Goal: Check status: Check status

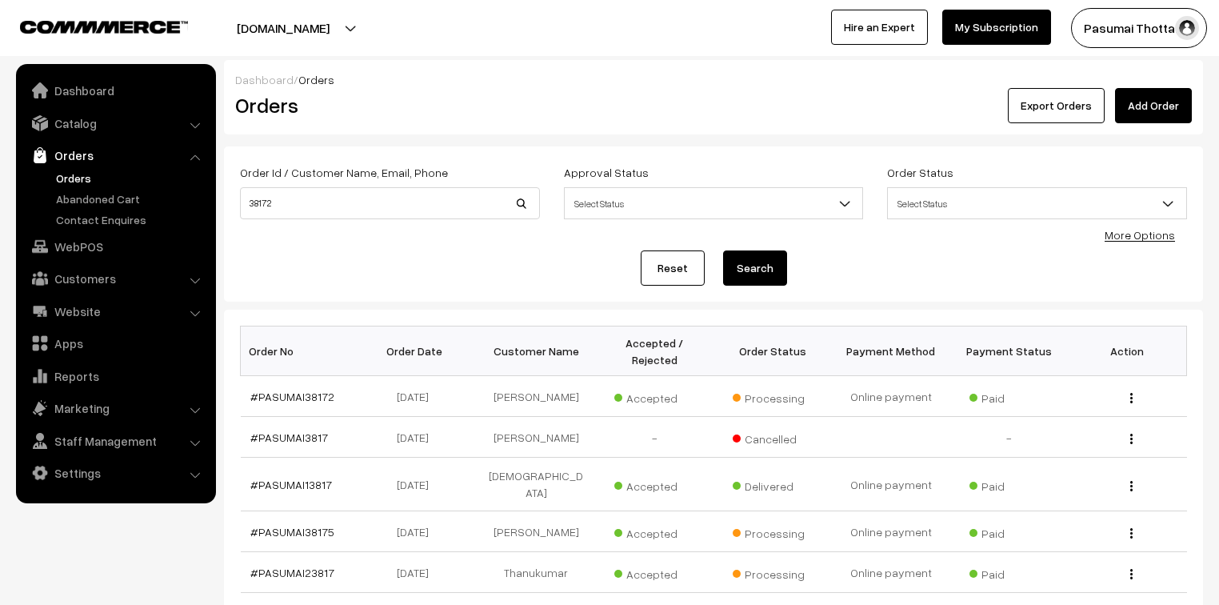
drag, startPoint x: 0, startPoint y: 0, endPoint x: 251, endPoint y: 202, distance: 322.5
click at [251, 202] on input "38172" at bounding box center [390, 203] width 300 height 32
type input "3"
type input "38289"
click at [723, 250] on button "Search" at bounding box center [755, 267] width 64 height 35
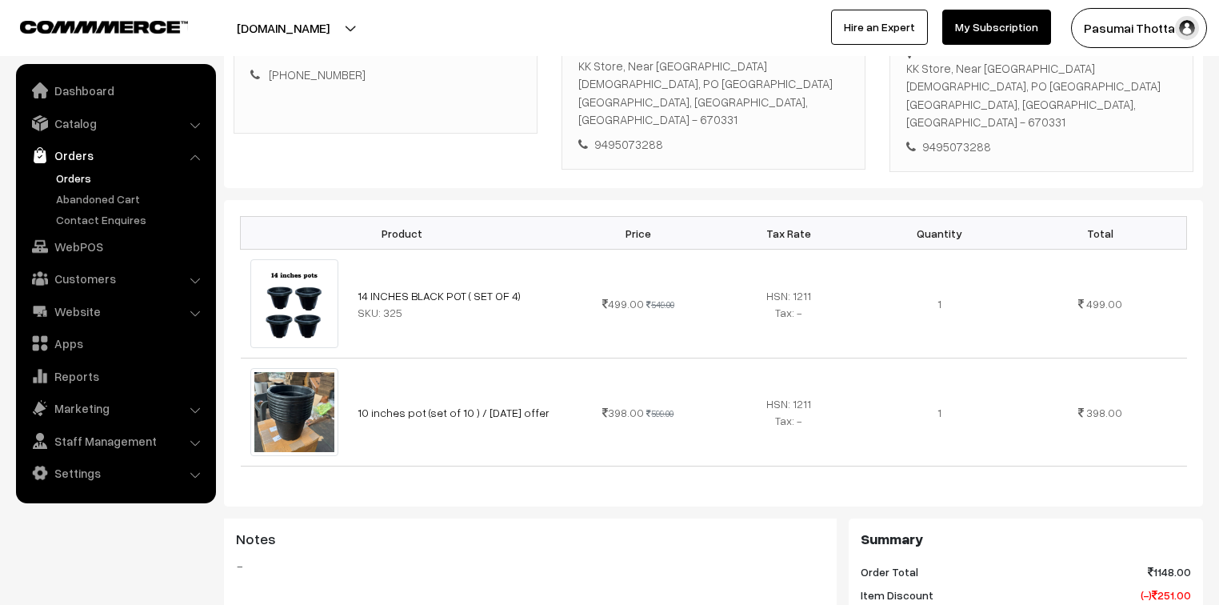
scroll to position [256, 0]
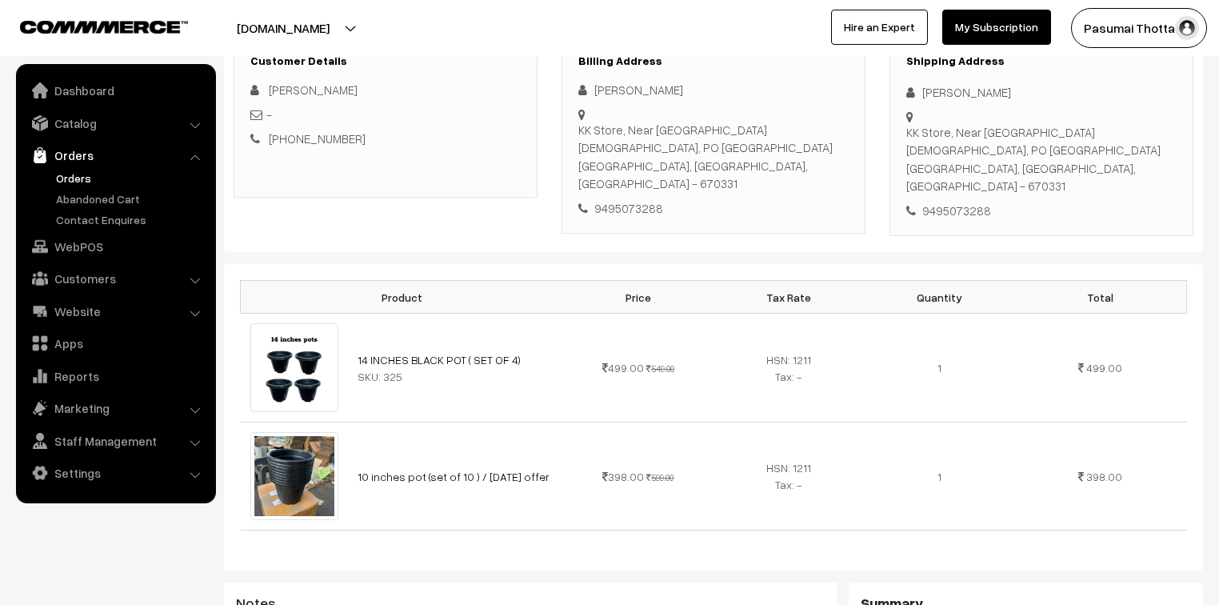
click at [937, 264] on div "Product Price Tax Rate Quantity Total 14 INCHES BLACK POT ( SET OF 4) SKU: 325 …" at bounding box center [713, 417] width 979 height 306
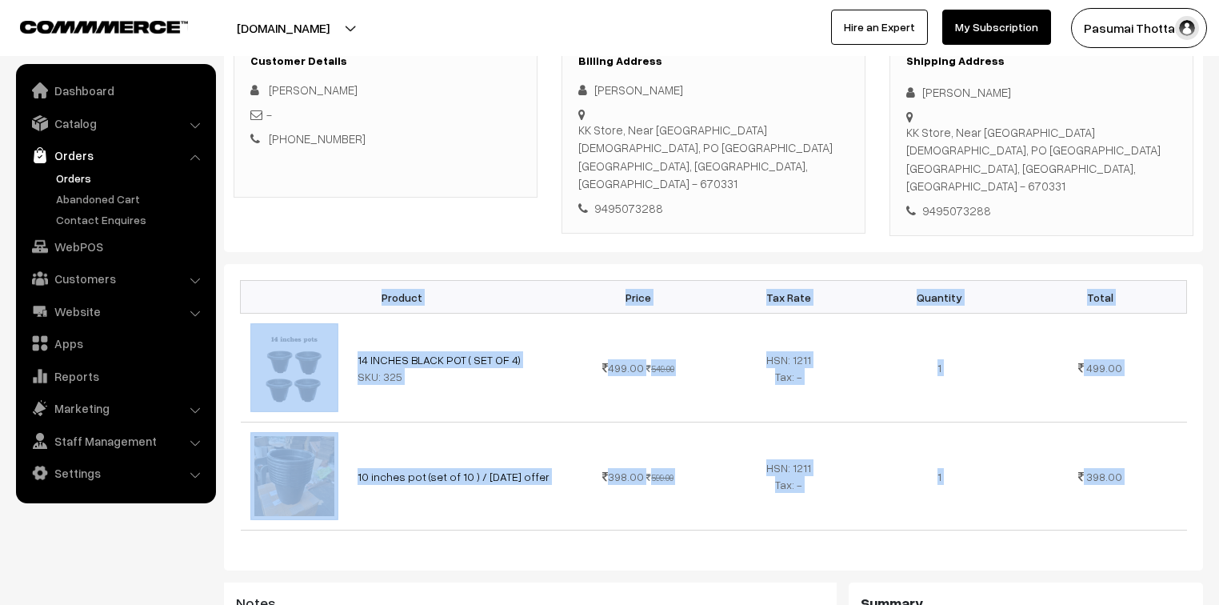
click at [937, 264] on div "Product Price Tax Rate Quantity Total 14 INCHES BLACK POT ( SET OF 4) SKU: 325 …" at bounding box center [713, 417] width 979 height 306
